Goal: Transaction & Acquisition: Book appointment/travel/reservation

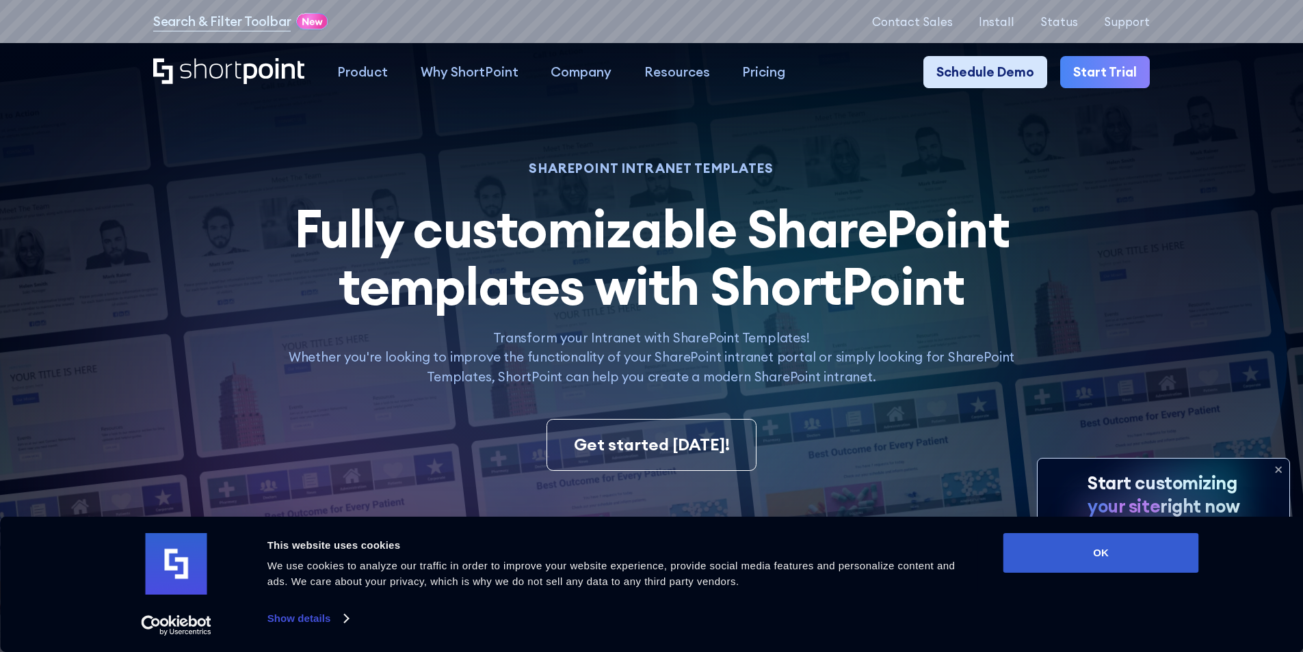
click at [970, 85] on link "Schedule Demo" at bounding box center [985, 72] width 124 height 33
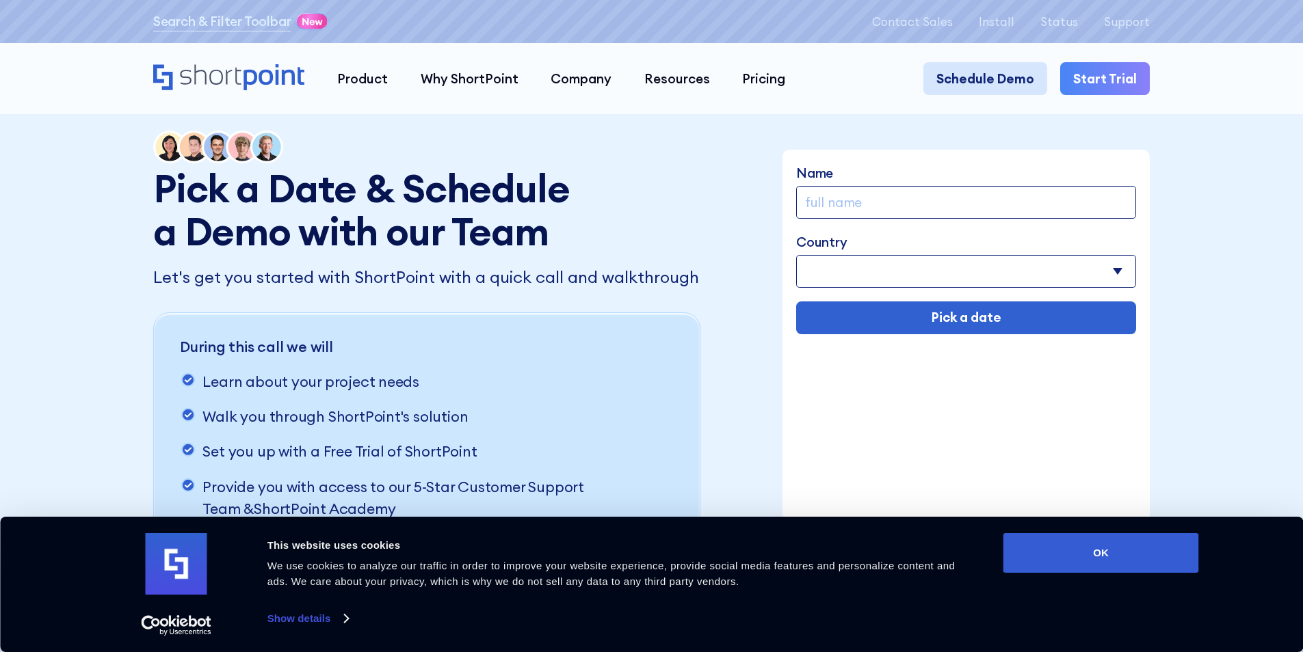
click at [948, 81] on link "Schedule Demo" at bounding box center [985, 78] width 124 height 33
